Goal: Task Accomplishment & Management: Complete application form

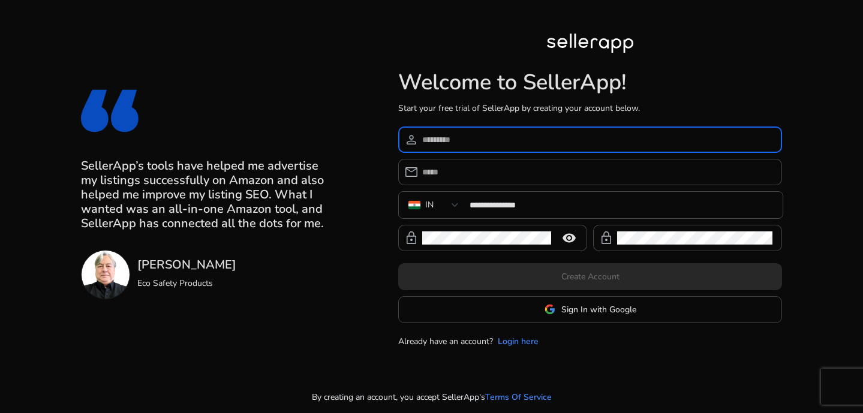
click at [564, 141] on input at bounding box center [597, 139] width 350 height 13
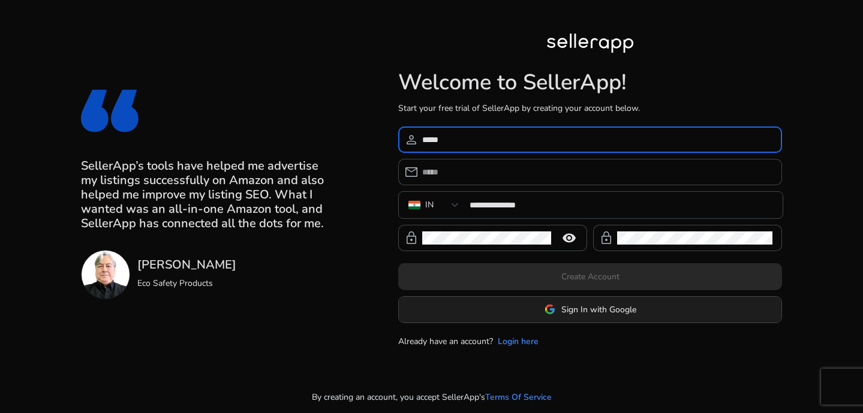
type input "*****"
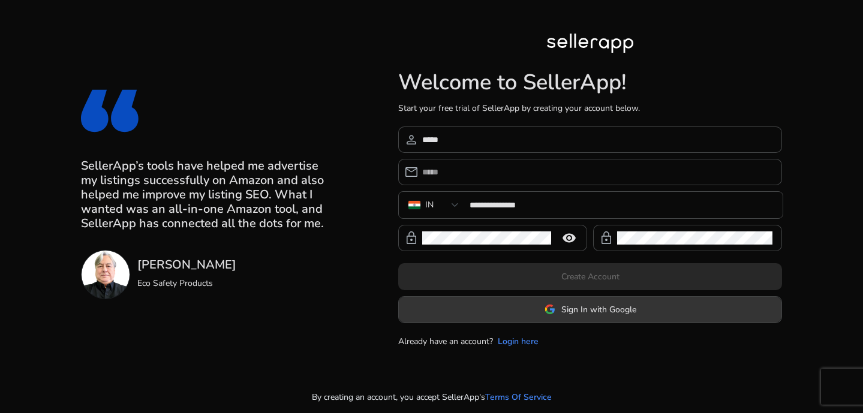
click at [659, 303] on span at bounding box center [590, 309] width 383 height 29
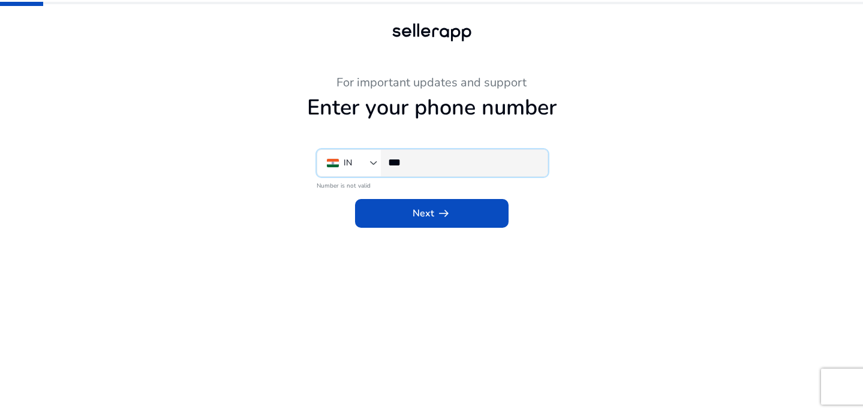
click at [450, 158] on input "***" at bounding box center [463, 162] width 150 height 13
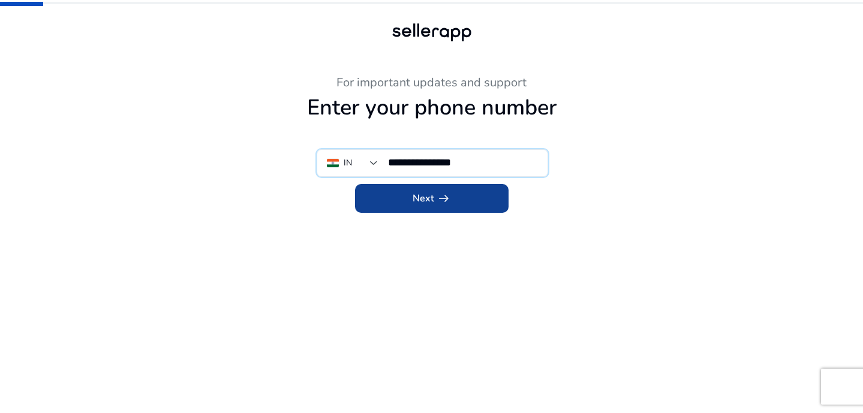
type input "**********"
click at [453, 197] on span at bounding box center [432, 198] width 154 height 29
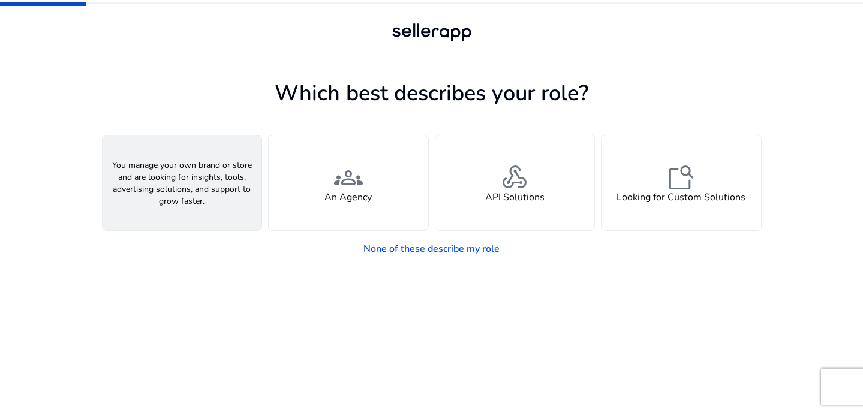
click at [211, 217] on div "person A Seller" at bounding box center [183, 183] width 160 height 95
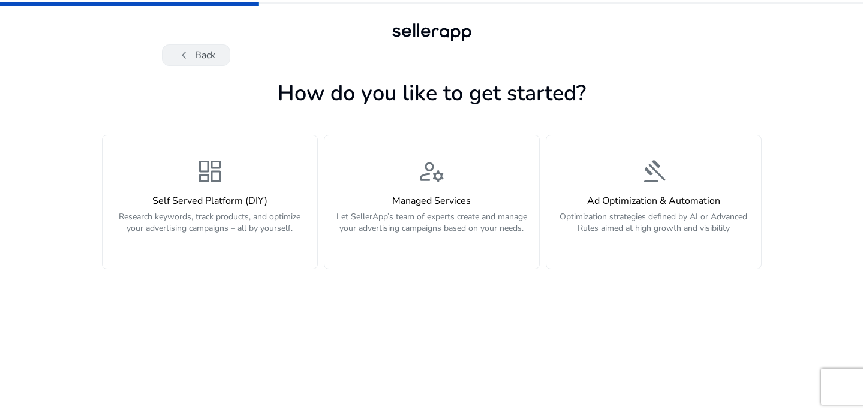
click at [200, 55] on button "chevron_left Back" at bounding box center [196, 55] width 68 height 22
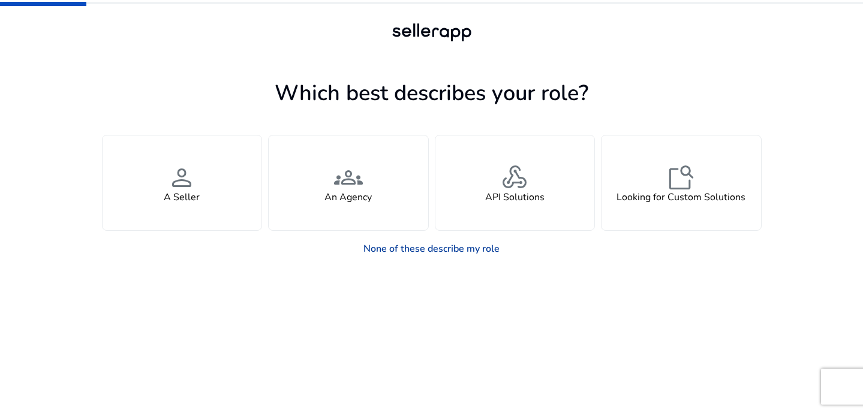
click at [454, 248] on link "None of these describe my role" at bounding box center [431, 249] width 155 height 24
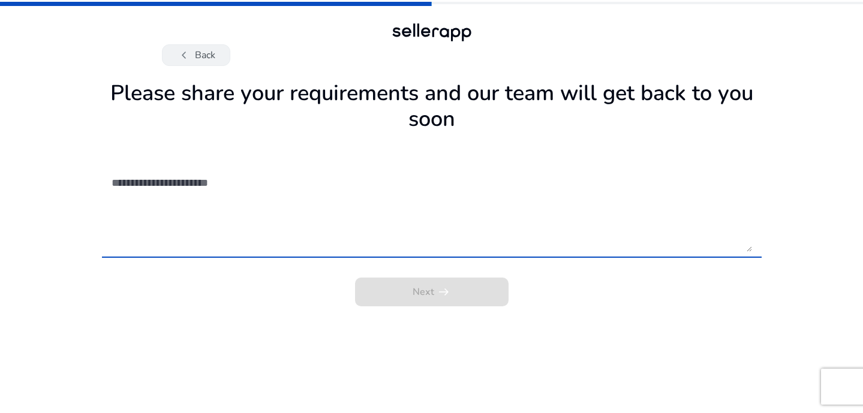
click at [190, 55] on span "chevron_left" at bounding box center [184, 55] width 14 height 14
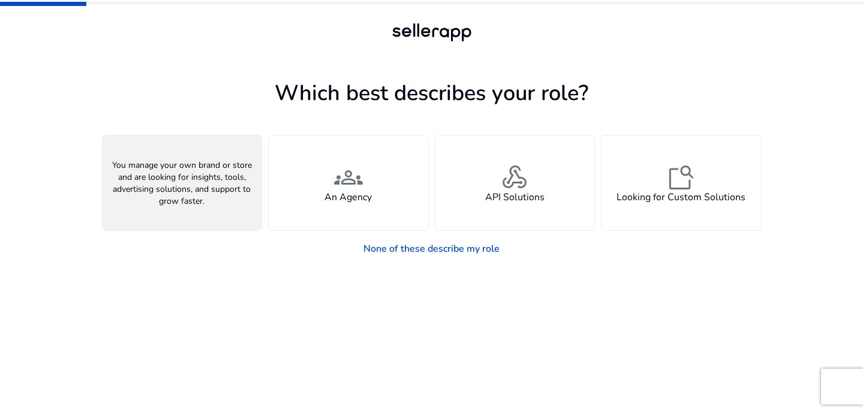
click at [229, 196] on div "person A Seller" at bounding box center [183, 183] width 160 height 95
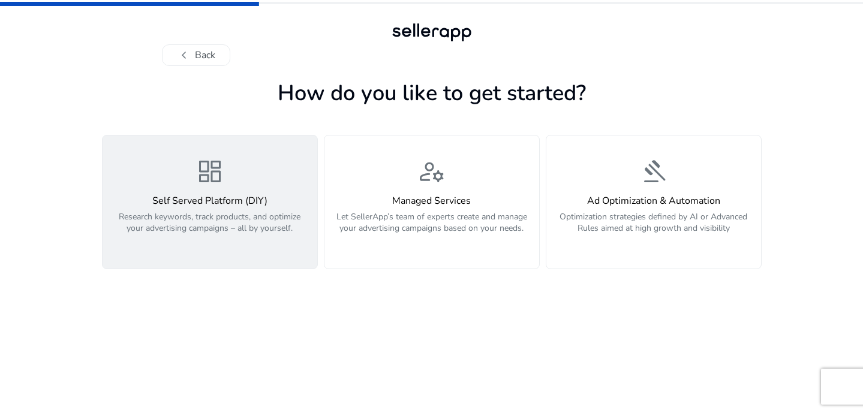
click at [252, 230] on p "Research keywords, track products, and optimize your advertising campaigns – al…" at bounding box center [210, 229] width 200 height 36
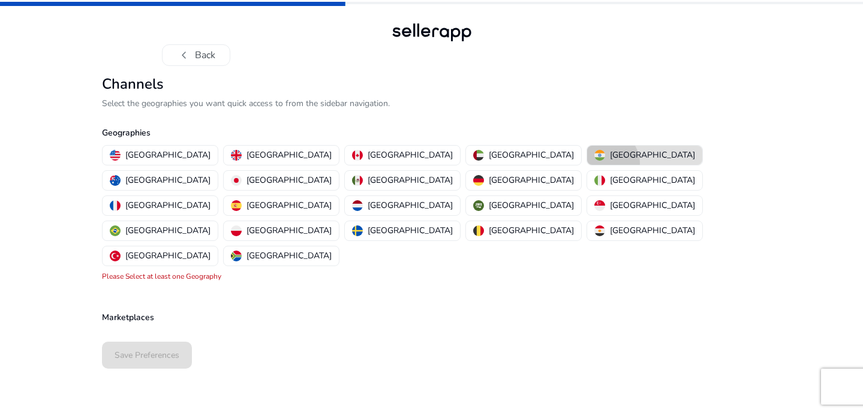
click at [587, 164] on button "[GEOGRAPHIC_DATA]" at bounding box center [644, 155] width 115 height 19
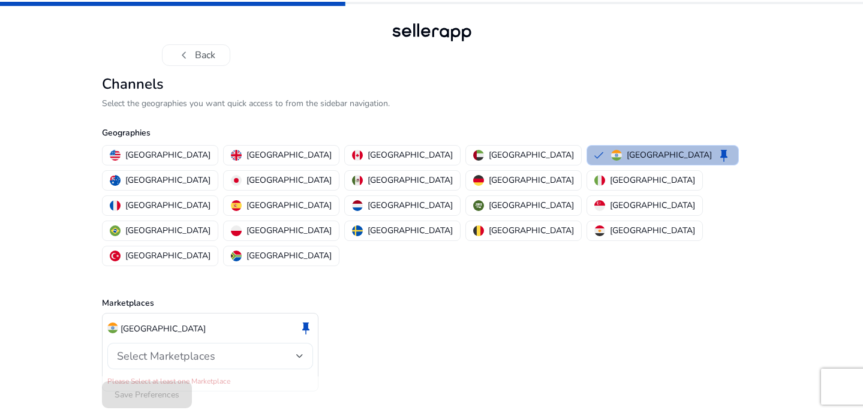
click at [302, 349] on div at bounding box center [299, 356] width 7 height 14
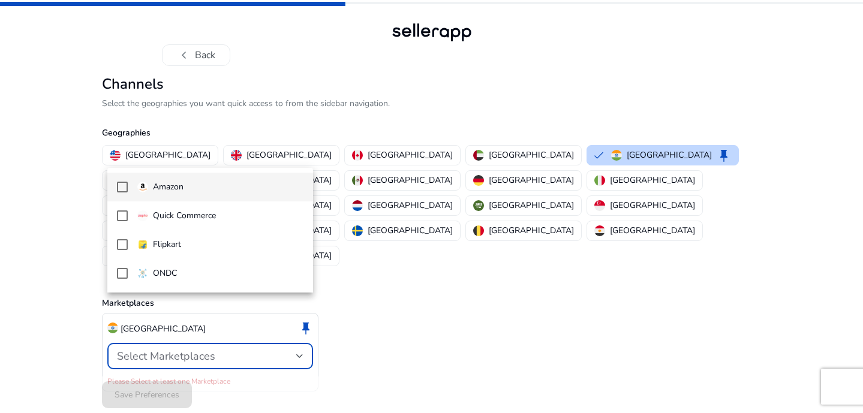
click at [260, 188] on span "Amazon" at bounding box center [220, 187] width 166 height 13
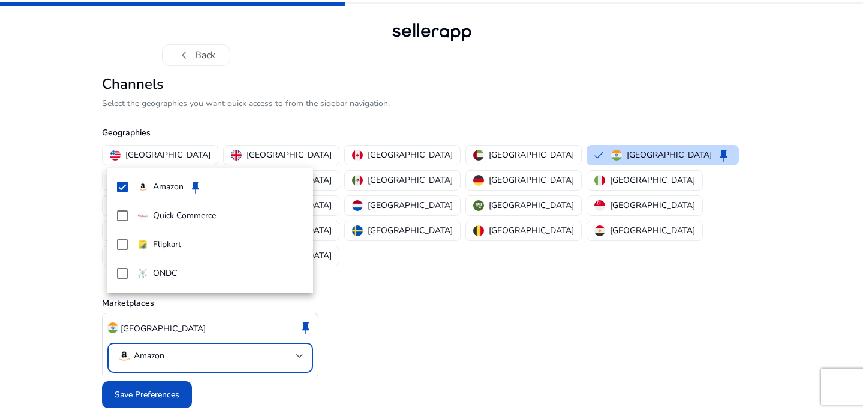
click at [430, 278] on div at bounding box center [431, 206] width 863 height 413
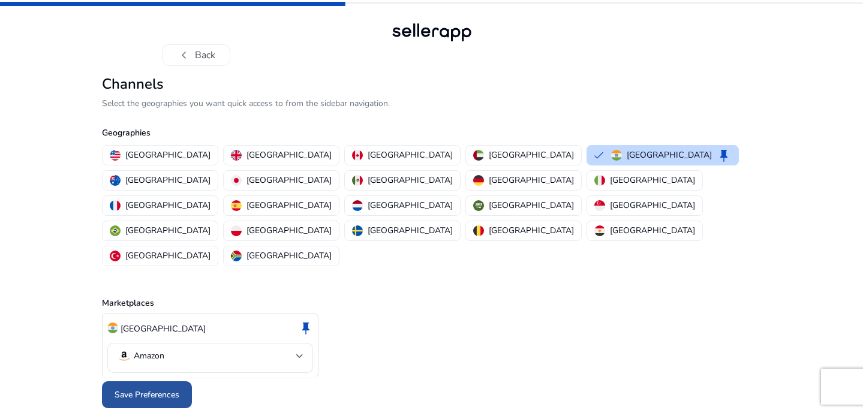
click at [174, 389] on span "Save Preferences" at bounding box center [147, 395] width 65 height 13
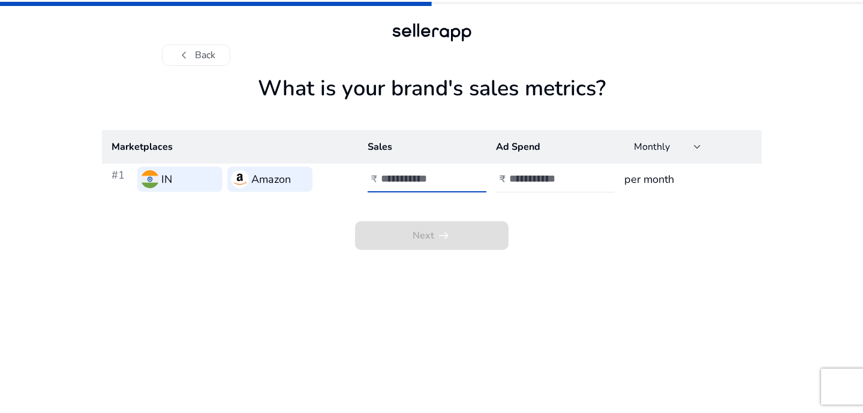
click at [438, 175] on input "number" at bounding box center [421, 178] width 81 height 13
type input "*"
click at [542, 172] on input "number" at bounding box center [549, 178] width 81 height 13
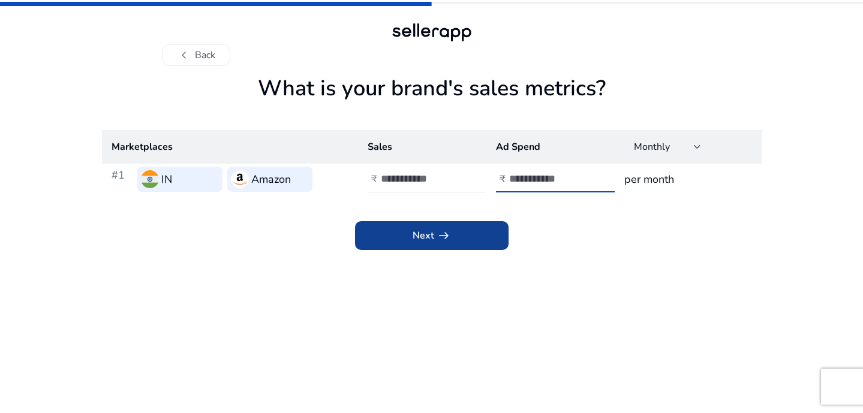
type input "*"
click at [484, 239] on span at bounding box center [432, 235] width 154 height 29
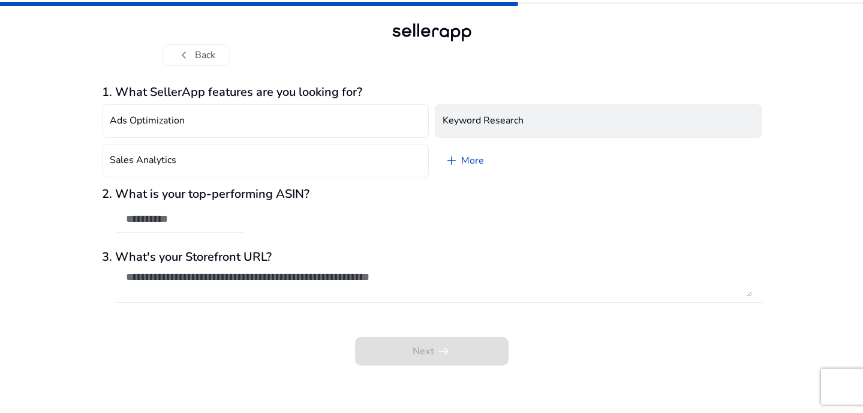
click at [525, 123] on button "Keyword Research" at bounding box center [598, 121] width 327 height 34
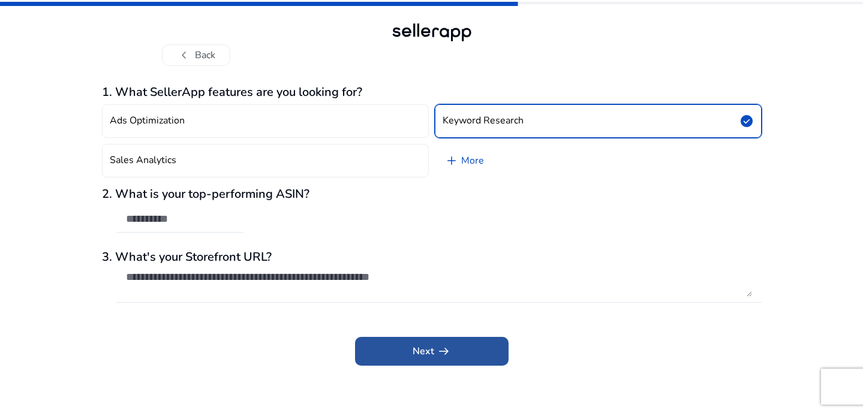
click at [454, 352] on span at bounding box center [432, 351] width 154 height 29
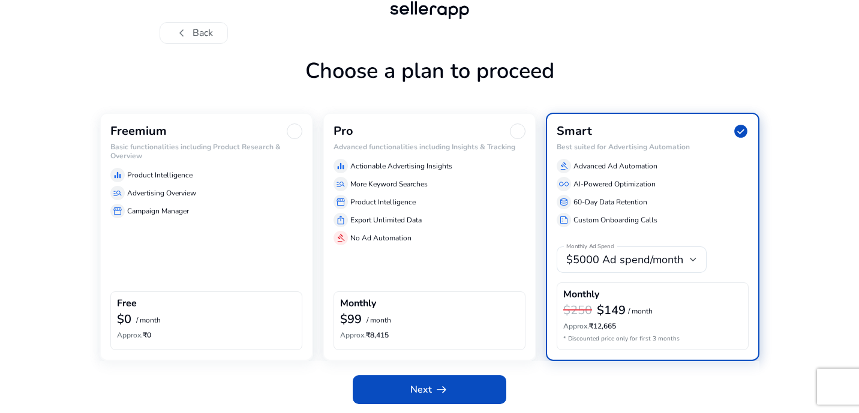
click at [209, 224] on div "Freemium Basic functionalities including Product Research & Overview equalizer …" at bounding box center [207, 237] width 214 height 248
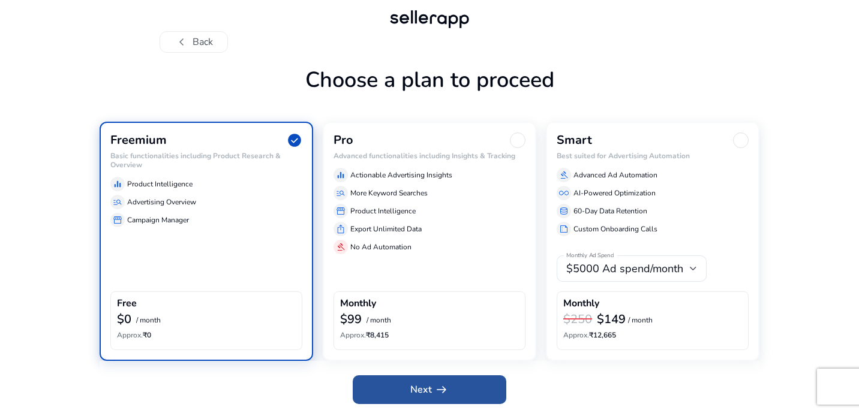
click at [424, 387] on span "Next arrow_right_alt" at bounding box center [429, 390] width 38 height 14
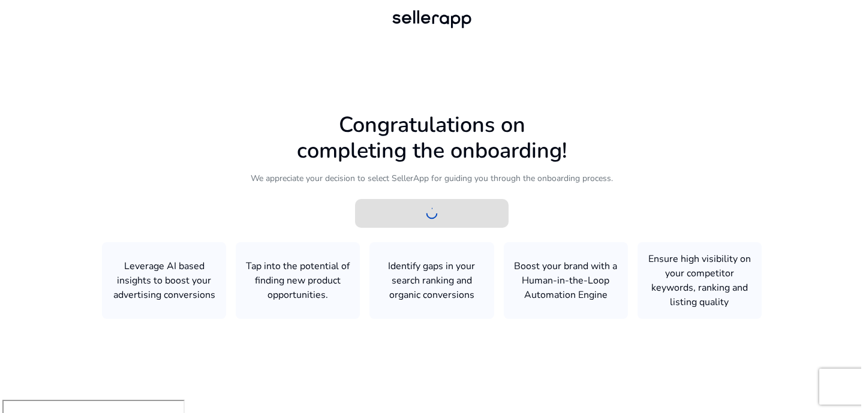
scroll to position [0, 0]
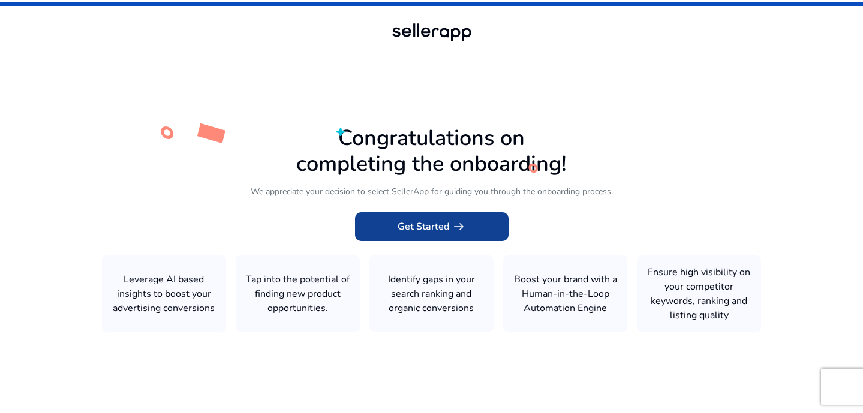
click at [449, 231] on app-icon "arrow_right_alt" at bounding box center [457, 227] width 17 height 14
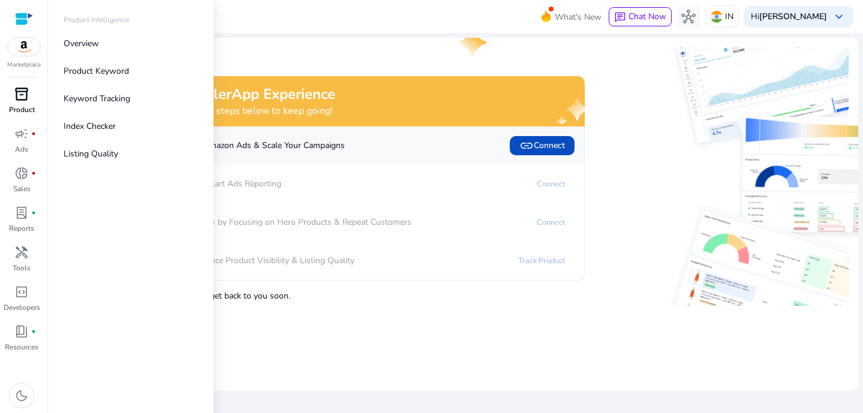
click at [28, 95] on span "inventory_2" at bounding box center [21, 94] width 14 height 14
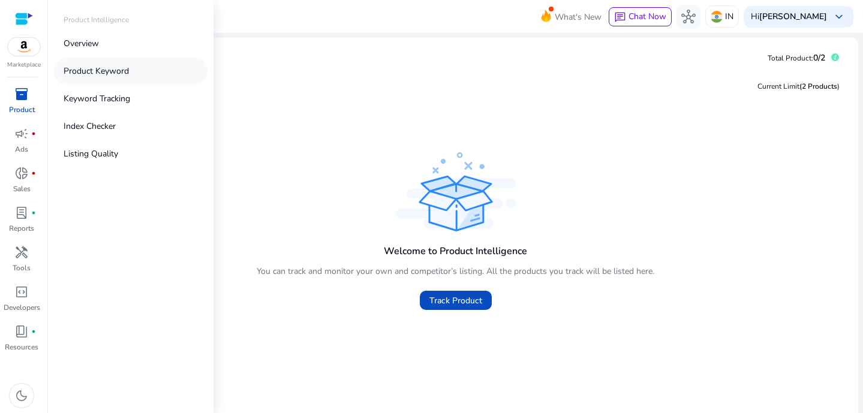
click at [103, 68] on p "Product Keyword" at bounding box center [96, 71] width 65 height 13
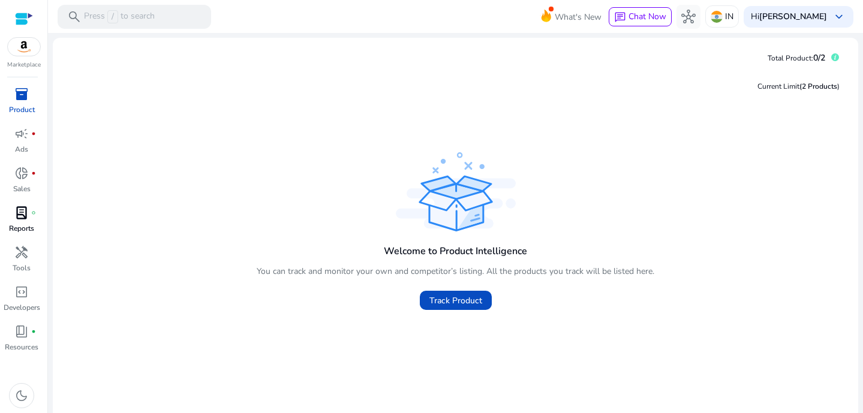
click at [25, 212] on span "lab_profile" at bounding box center [21, 213] width 14 height 14
click at [27, 251] on span "handyman" at bounding box center [21, 252] width 14 height 14
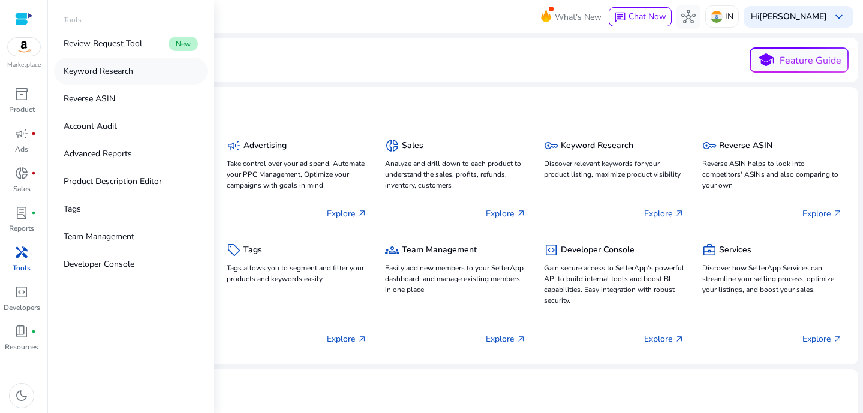
click at [113, 72] on p "Keyword Research" at bounding box center [99, 71] width 70 height 13
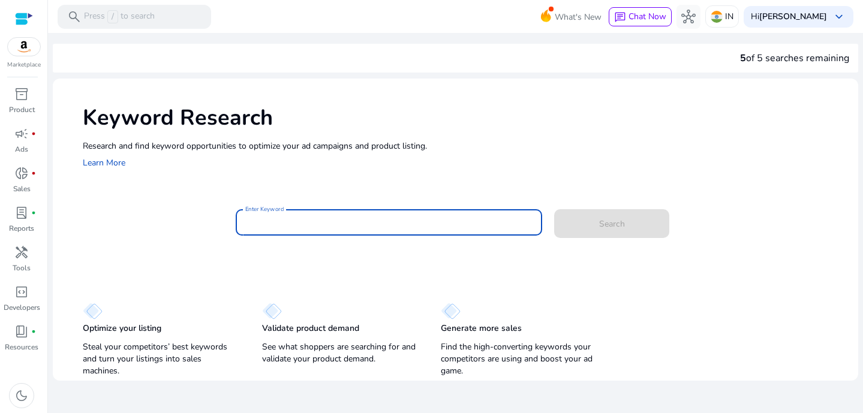
click at [389, 224] on input "Enter Keyword" at bounding box center [388, 222] width 287 height 13
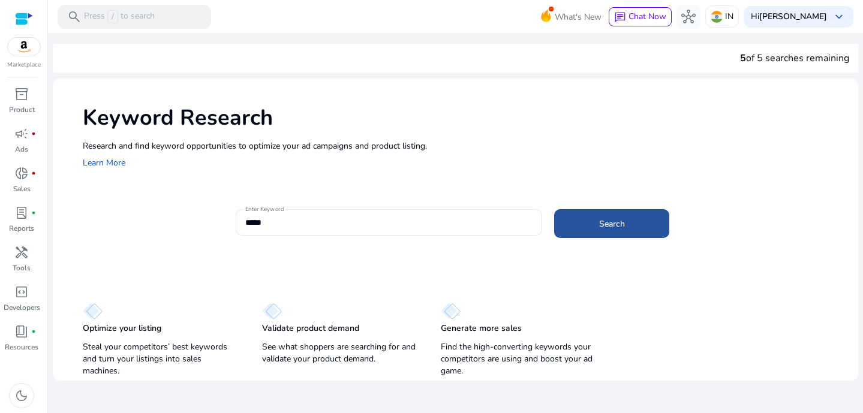
click at [668, 226] on span at bounding box center [611, 223] width 115 height 29
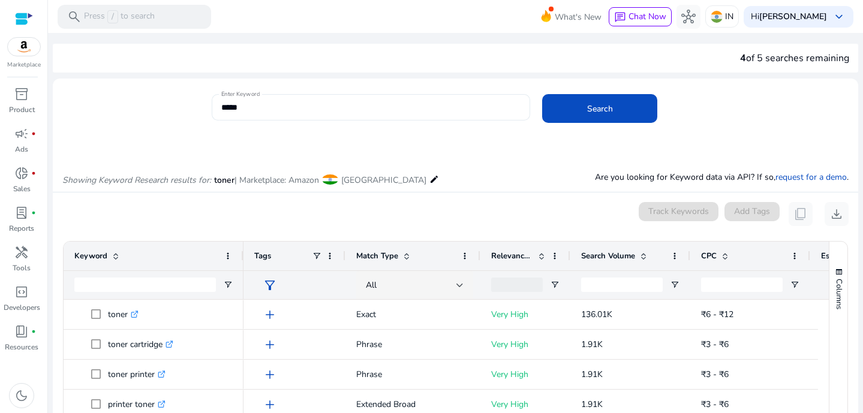
click at [339, 103] on input "*****" at bounding box center [370, 107] width 299 height 13
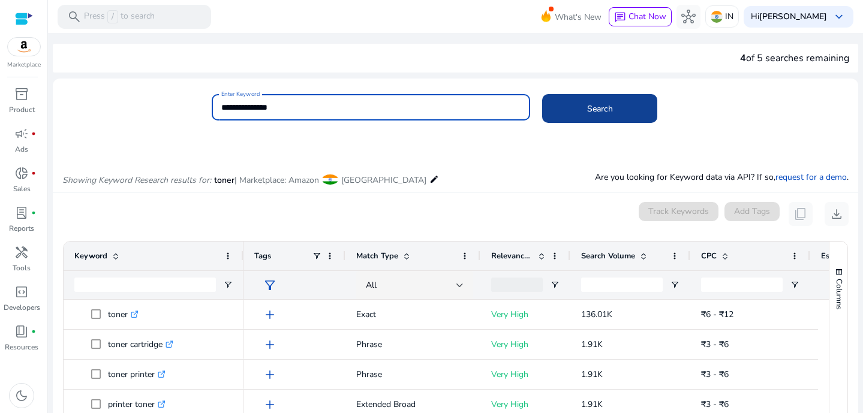
type input "**********"
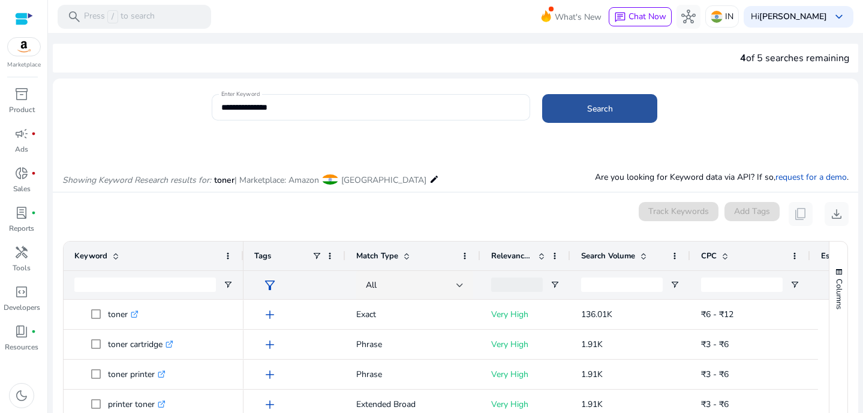
click at [576, 106] on span at bounding box center [599, 108] width 115 height 29
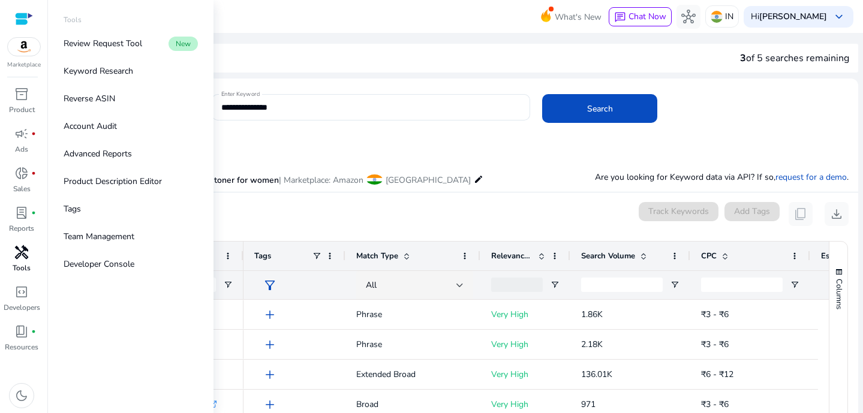
click at [21, 261] on div "handyman" at bounding box center [22, 252] width 34 height 19
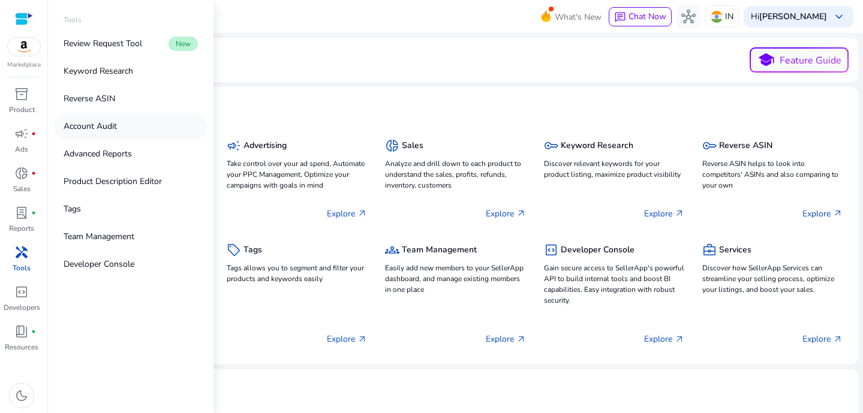
click at [124, 126] on link "Account Audit" at bounding box center [131, 126] width 154 height 27
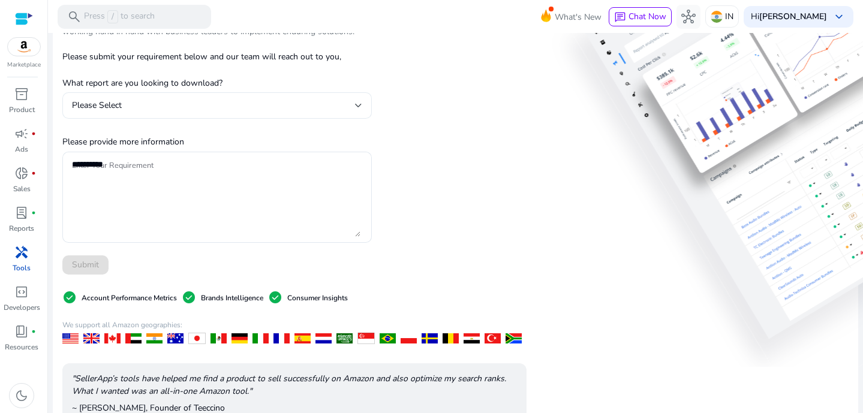
click at [322, 93] on div "Please Select" at bounding box center [217, 105] width 290 height 26
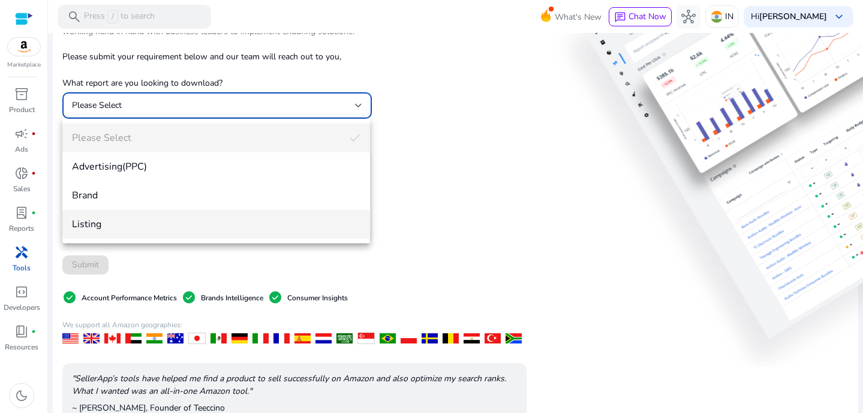
click at [289, 218] on span "Listing" at bounding box center [216, 224] width 289 height 13
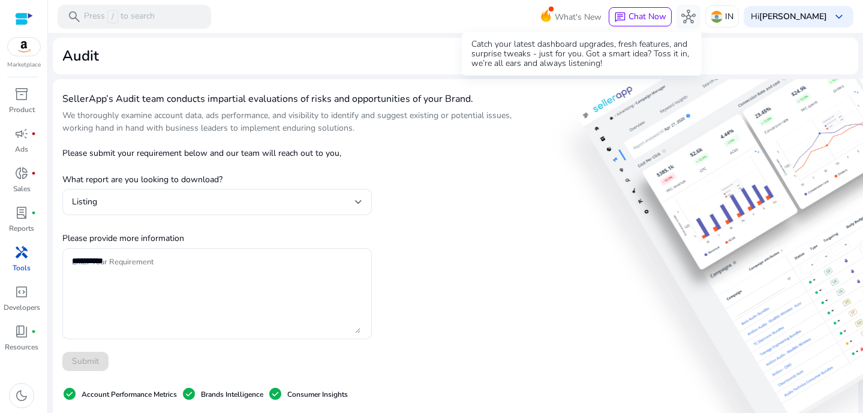
click at [565, 7] on span "What's New" at bounding box center [578, 17] width 47 height 21
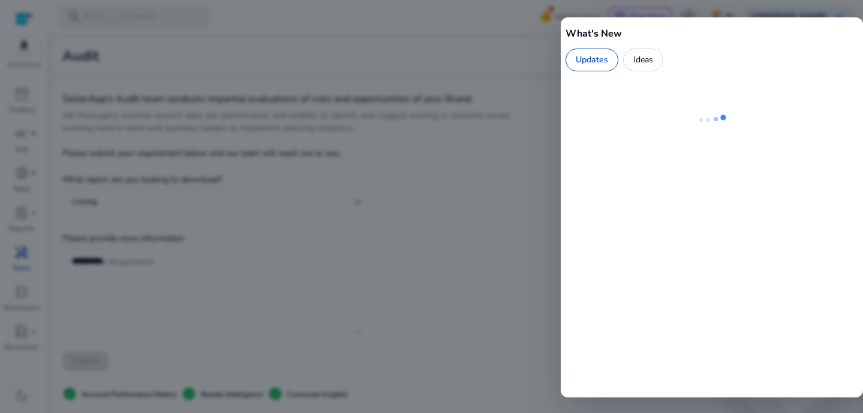
click at [515, 109] on div at bounding box center [431, 206] width 863 height 413
